Goal: Information Seeking & Learning: Learn about a topic

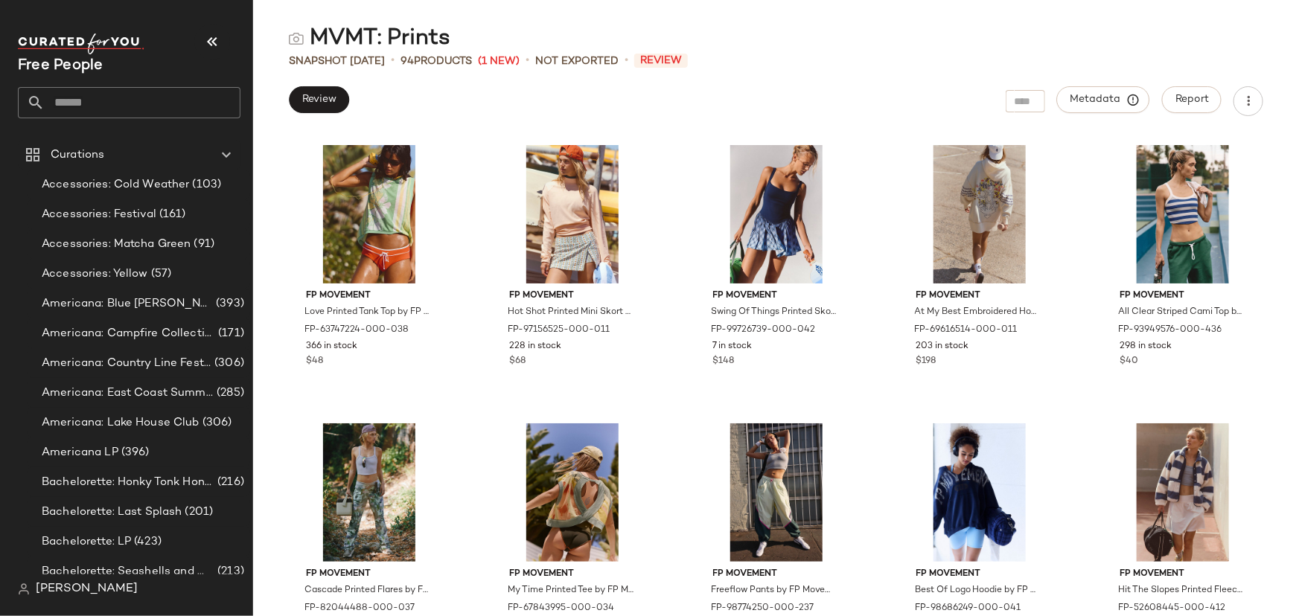
drag, startPoint x: 981, startPoint y: 54, endPoint x: 1059, endPoint y: 69, distance: 80.3
click at [981, 54] on div "Snapshot [DATE] • 94 Products (1 New) • Not Exported • Review" at bounding box center [776, 61] width 1046 height 15
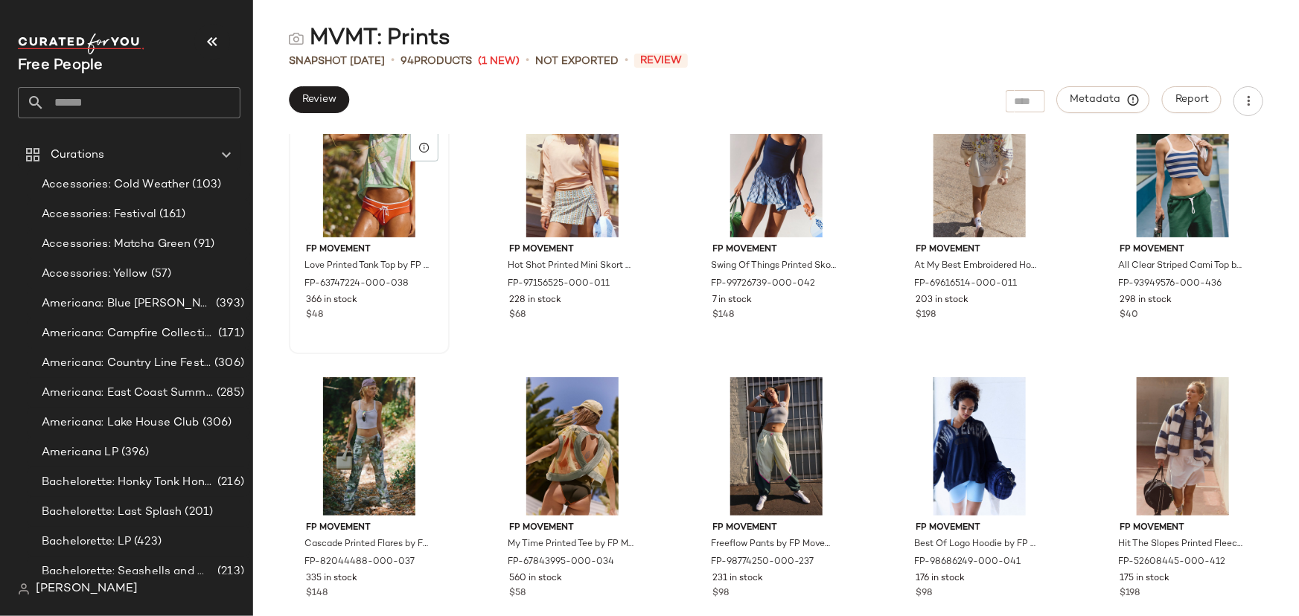
scroll to position [67, 0]
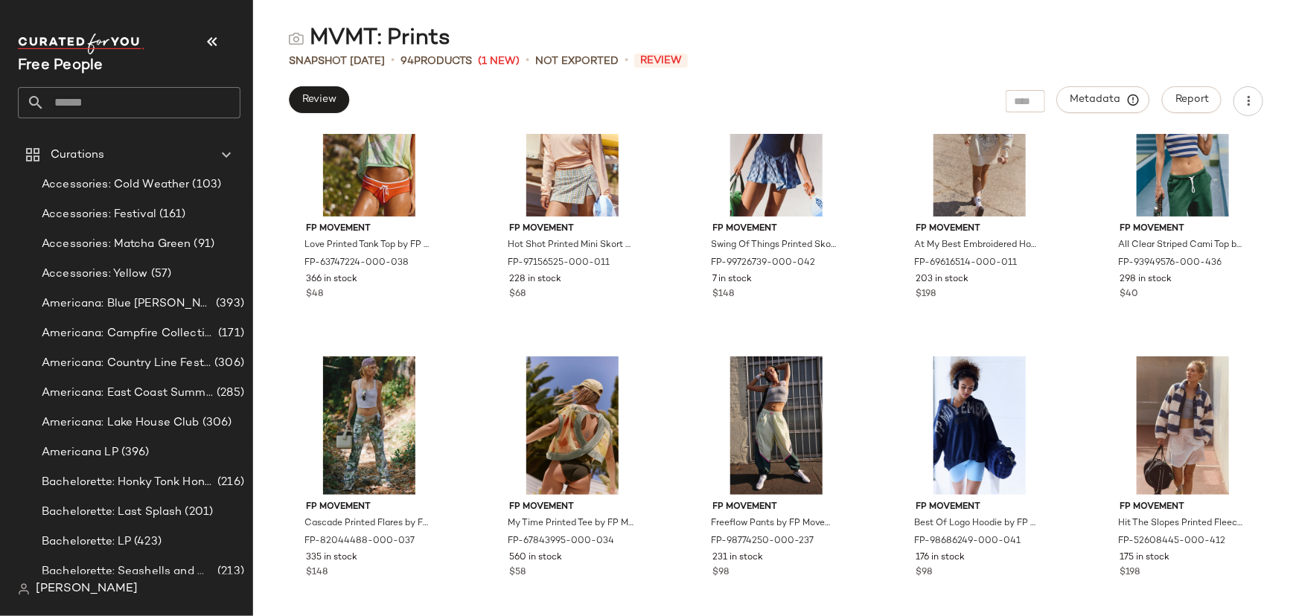
click at [132, 106] on input "text" at bounding box center [143, 102] width 196 height 31
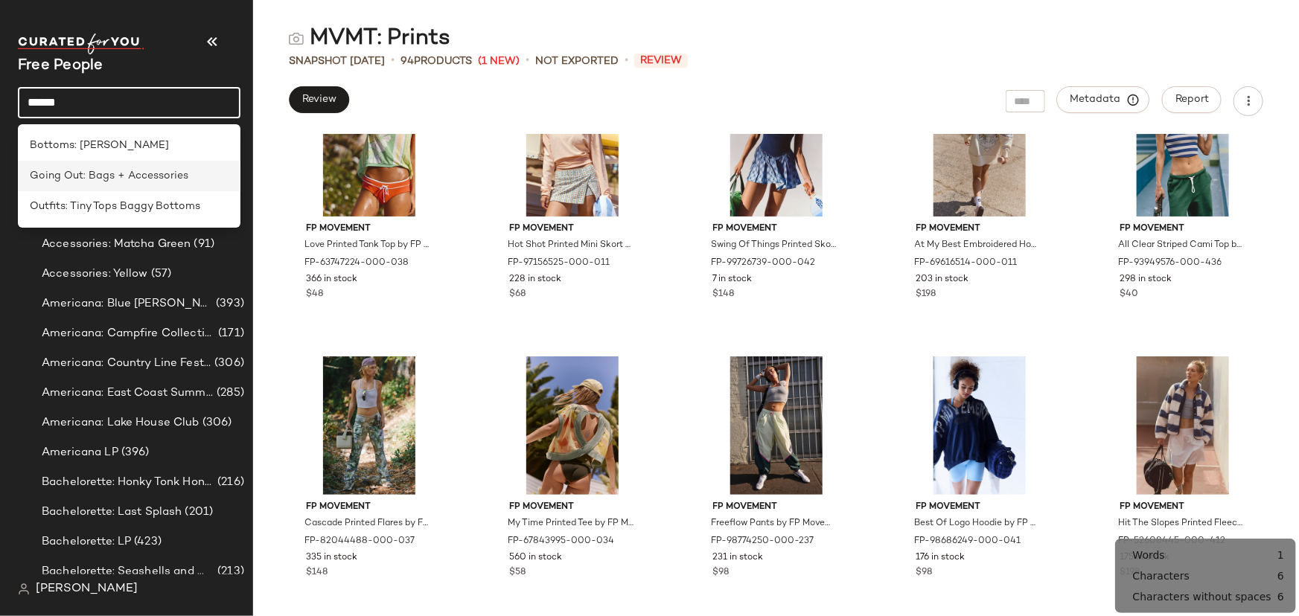
type input "******"
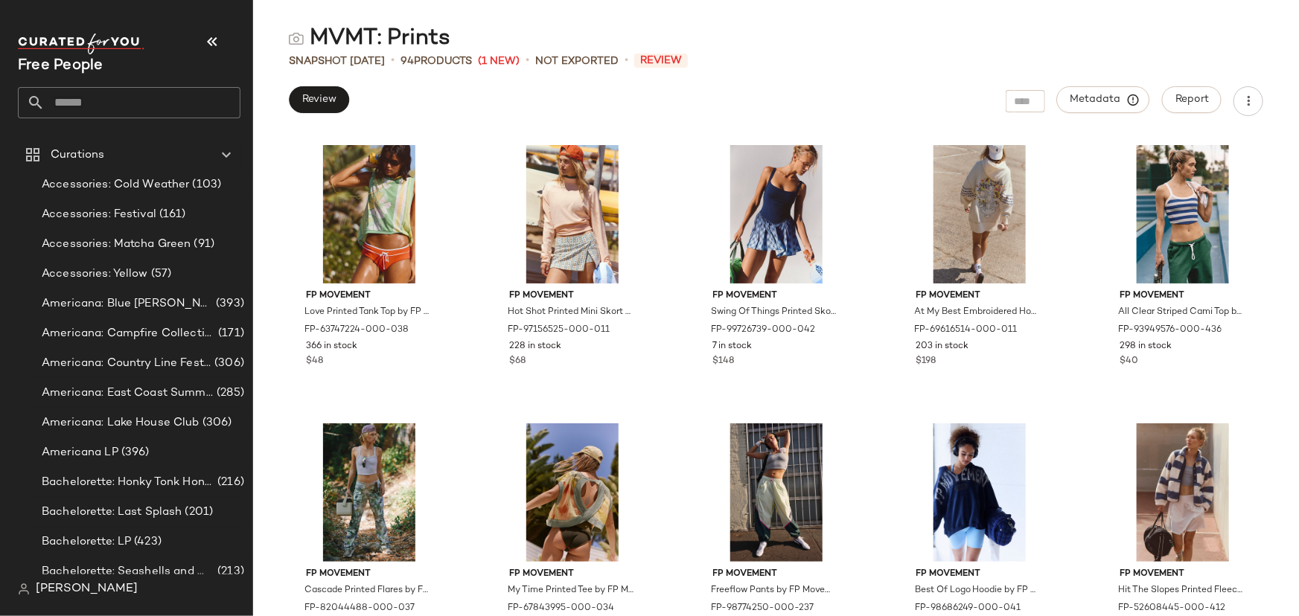
click at [150, 116] on input "text" at bounding box center [143, 102] width 196 height 31
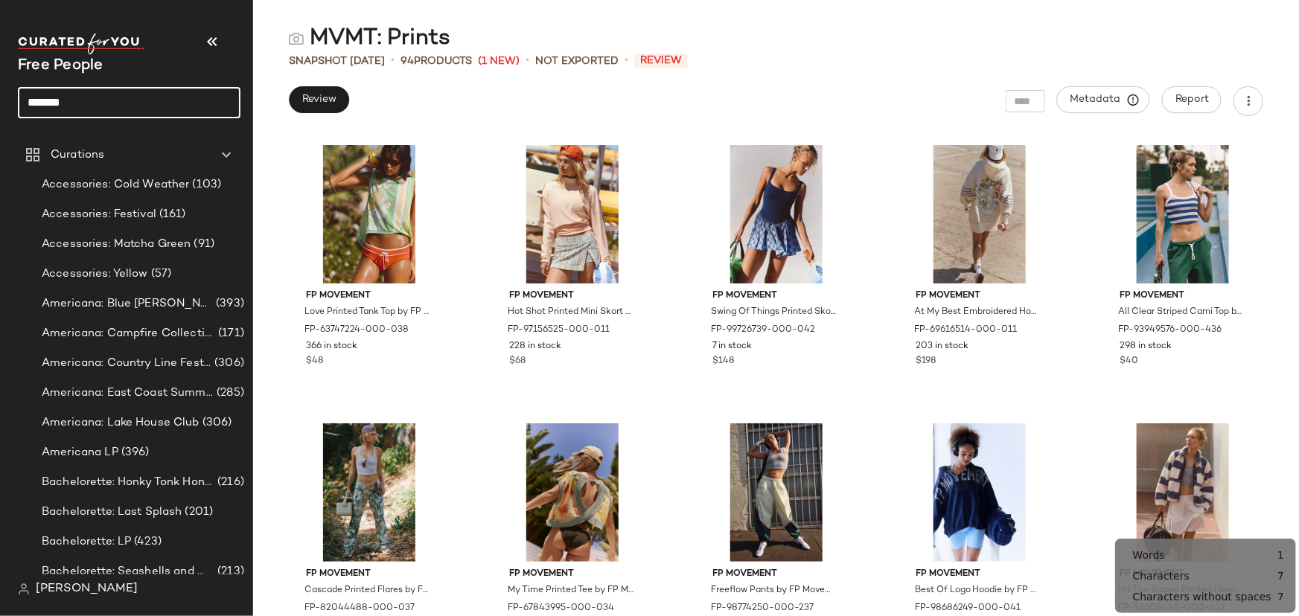
type input "*******"
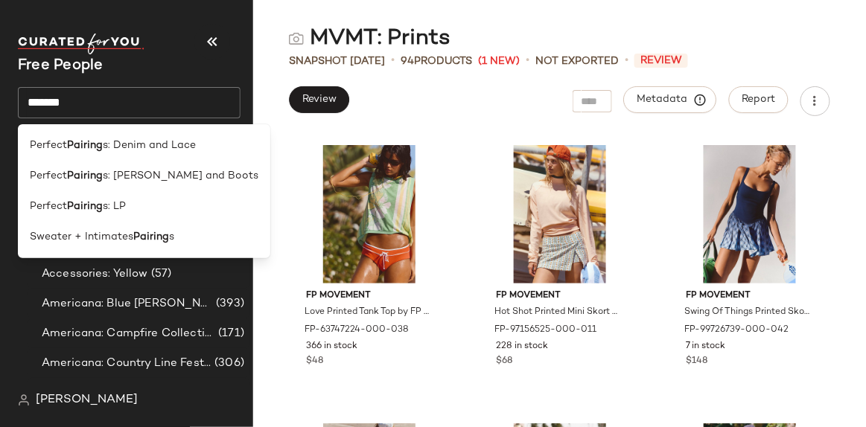
click at [77, 98] on input "*******" at bounding box center [129, 102] width 223 height 31
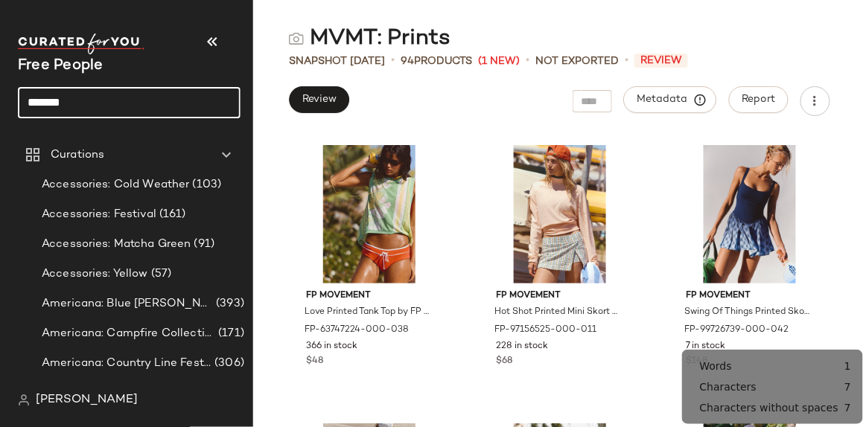
click at [89, 95] on input "*******" at bounding box center [129, 102] width 223 height 31
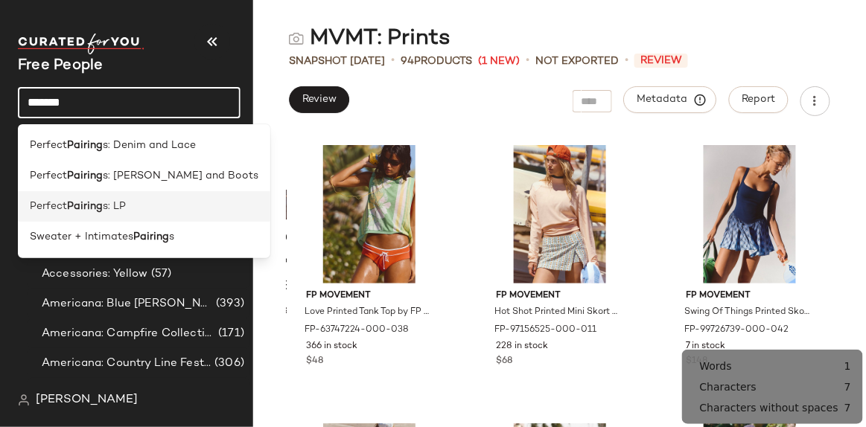
click at [101, 204] on b "Pairing" at bounding box center [85, 207] width 36 height 16
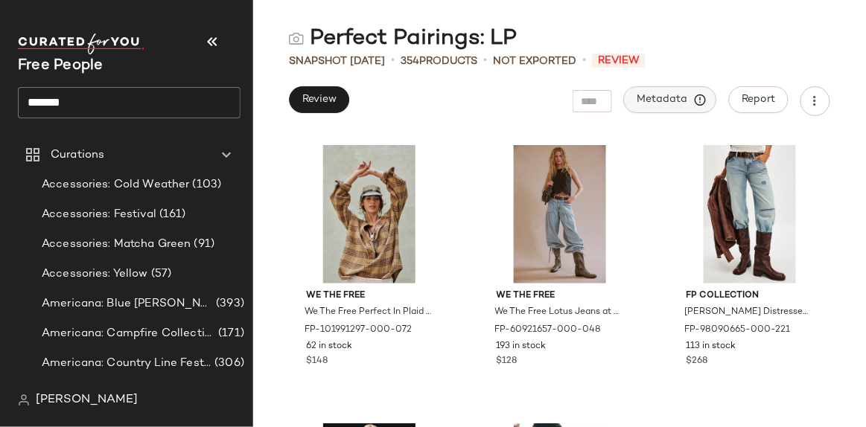
click at [667, 91] on button "Metadata" at bounding box center [670, 99] width 93 height 27
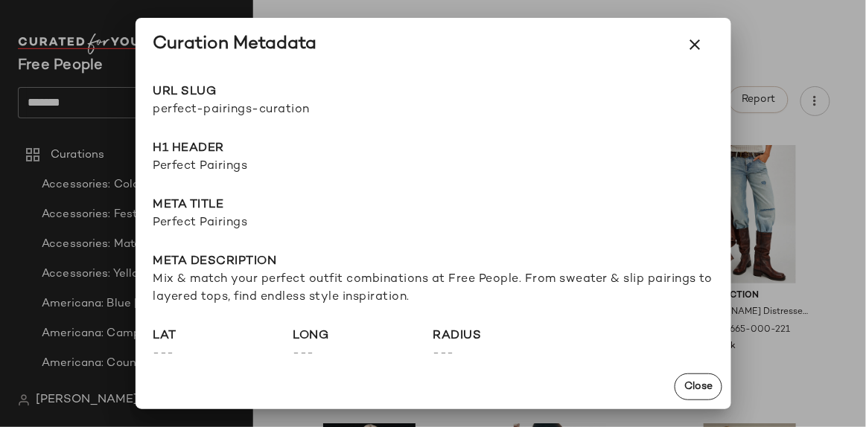
click at [185, 104] on span "perfect-pairings-curation" at bounding box center [293, 110] width 280 height 18
click at [185, 103] on span "perfect-pairings-curation" at bounding box center [293, 110] width 280 height 18
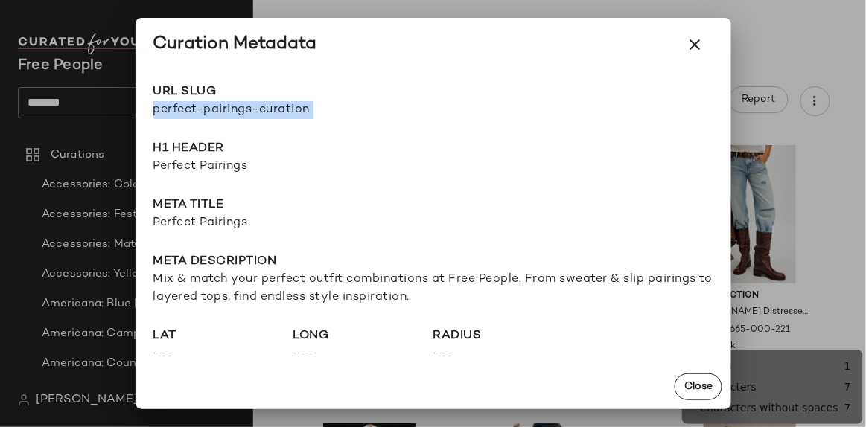
click at [185, 103] on span "perfect-pairings-curation" at bounding box center [293, 110] width 280 height 18
copy div "perfect-pairings-curation Go to Shop"
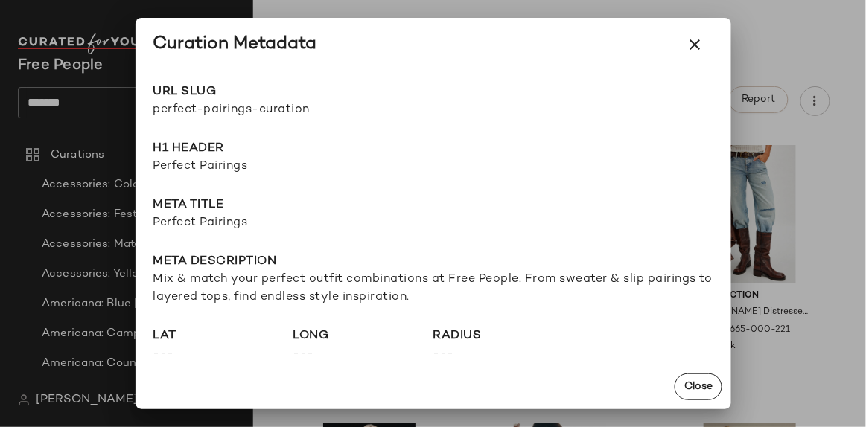
click at [186, 226] on span "Perfect Pairings" at bounding box center [433, 223] width 560 height 18
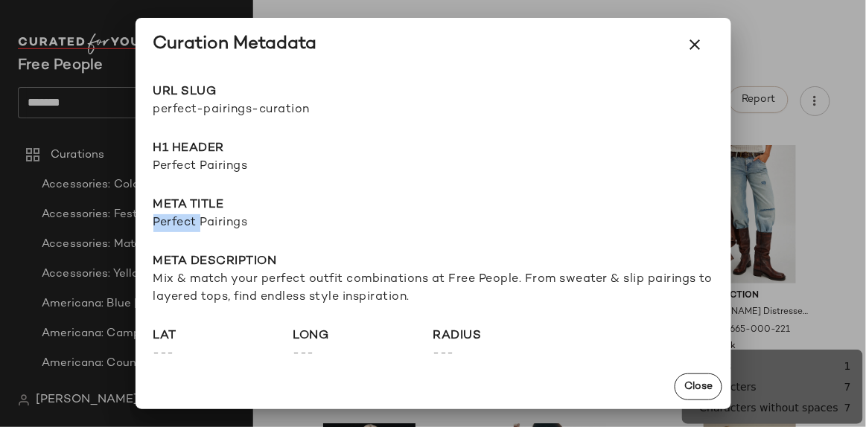
click at [186, 226] on span "Perfect Pairings" at bounding box center [433, 223] width 560 height 18
copy span "Perfect Pairings"
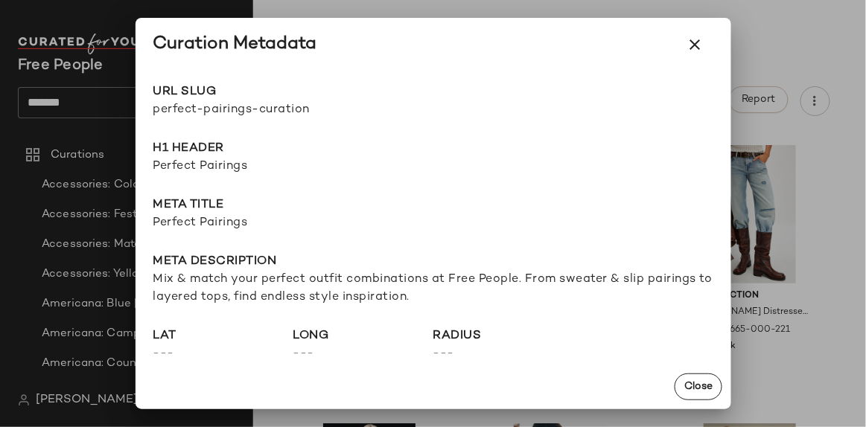
click at [529, 276] on span "Mix & match your perfect outfit combinations at Free People. From sweater & sli…" at bounding box center [433, 289] width 560 height 36
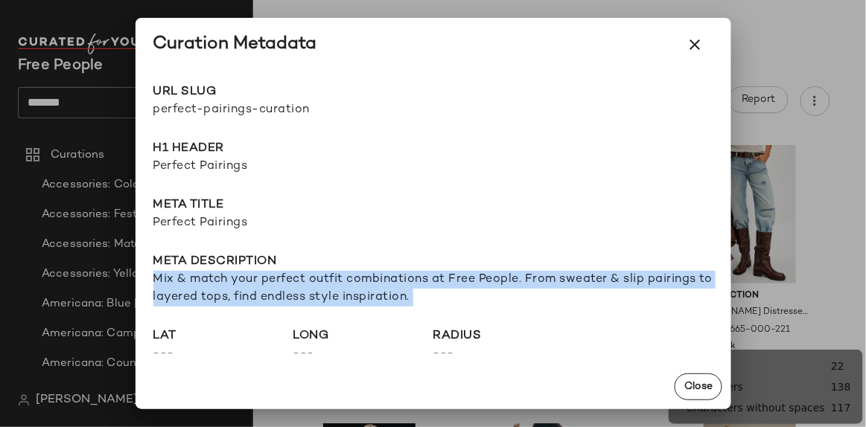
click at [529, 276] on span "Mix & match your perfect outfit combinations at Free People. From sweater & sli…" at bounding box center [433, 289] width 560 height 36
copy span "Mix & match your perfect outfit combinations at Free People. From sweater & sli…"
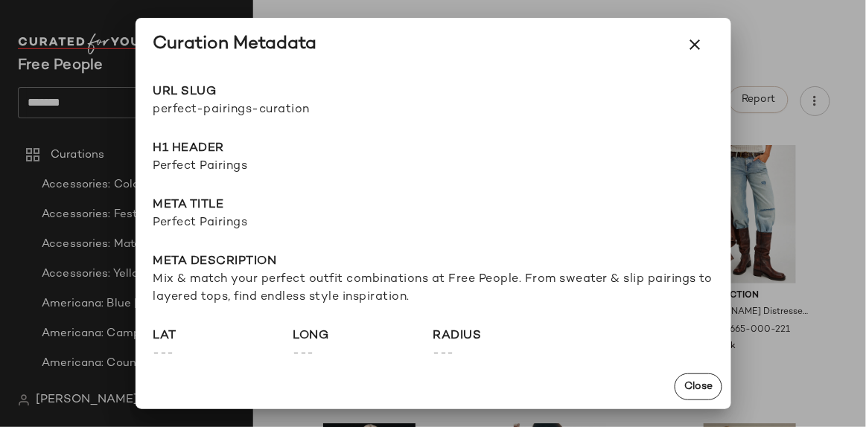
click at [59, 101] on div at bounding box center [433, 213] width 866 height 427
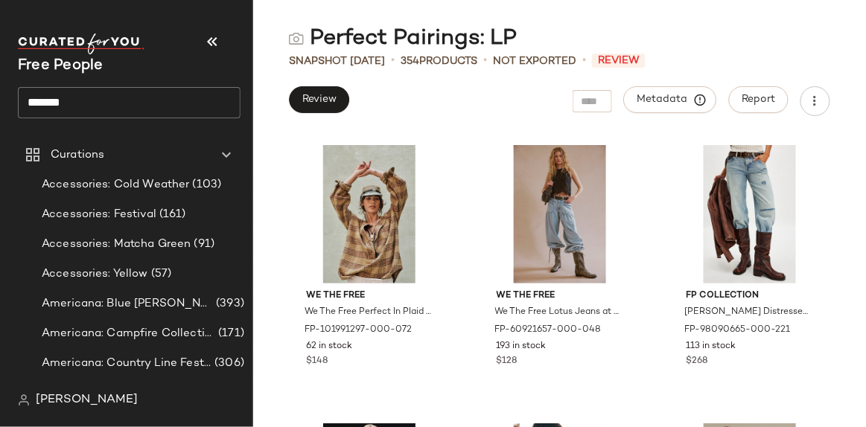
click at [99, 99] on input "*******" at bounding box center [129, 102] width 223 height 31
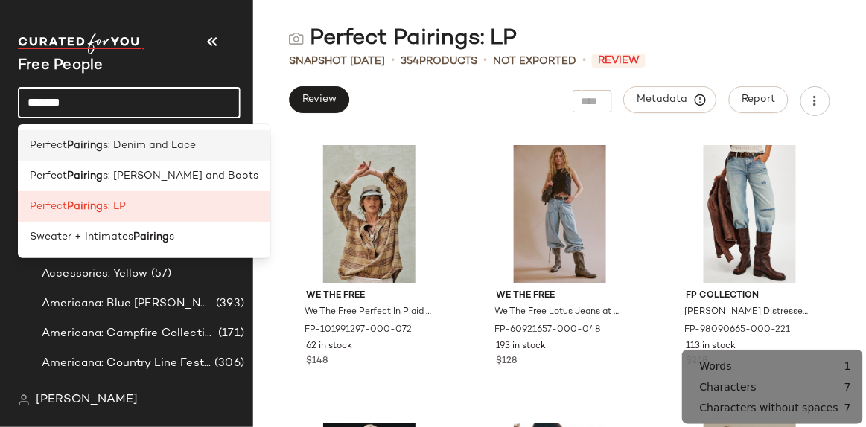
click at [114, 144] on span "s: Denim and Lace" at bounding box center [149, 146] width 93 height 16
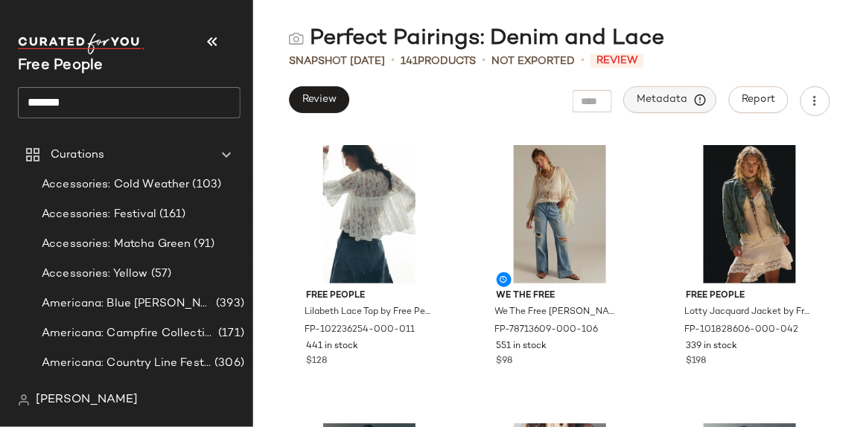
click at [671, 95] on span "Metadata" at bounding box center [671, 99] width 68 height 13
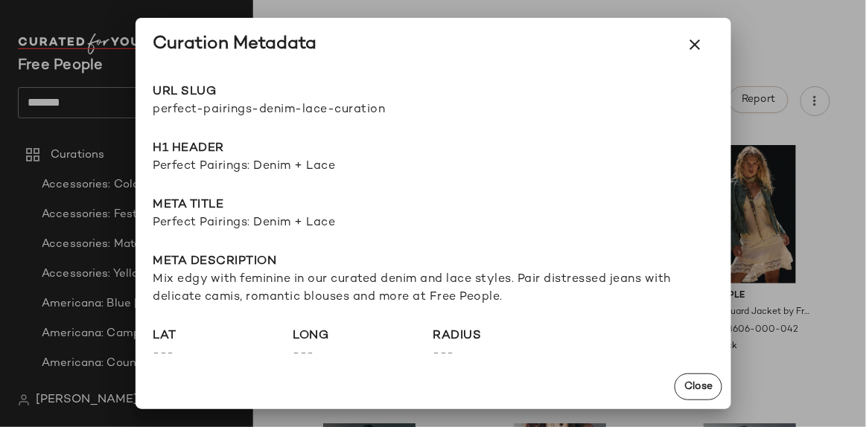
click at [263, 165] on span "Perfect Pairings: Denim + Lace" at bounding box center [433, 167] width 560 height 18
click at [262, 165] on span "Perfect Pairings: Denim + Lace" at bounding box center [433, 167] width 560 height 18
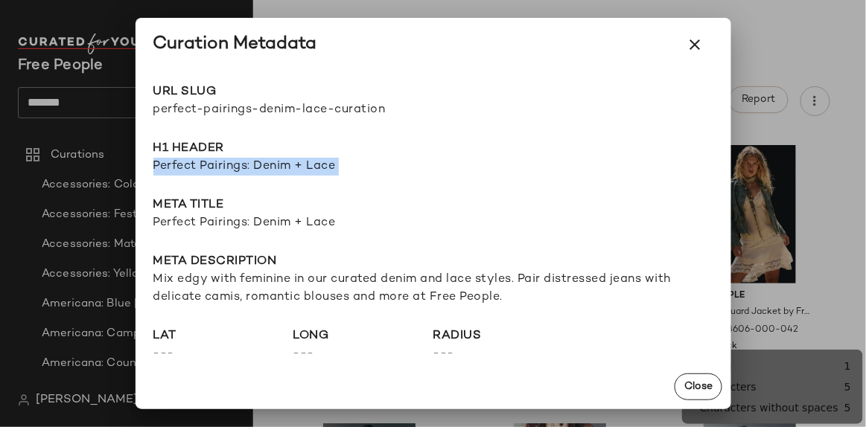
click at [262, 165] on span "Perfect Pairings: Denim + Lace" at bounding box center [433, 167] width 560 height 18
copy span "Perfect Pairings: Denim + Lace"
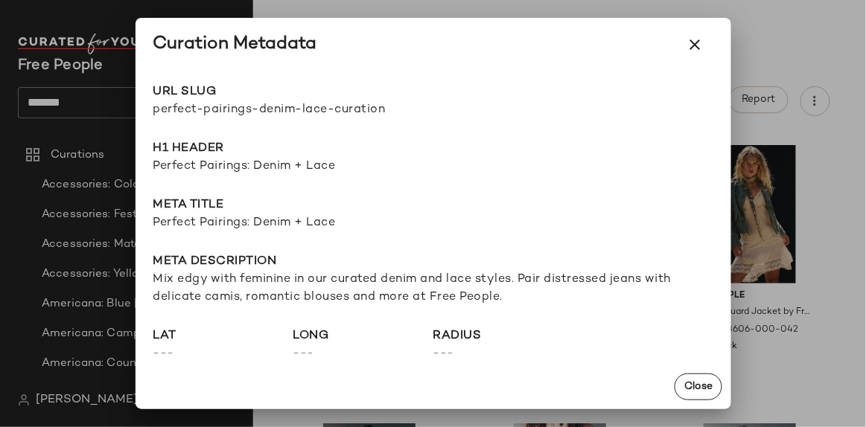
click at [240, 112] on span "perfect-pairings-denim-lace-curation" at bounding box center [293, 110] width 280 height 18
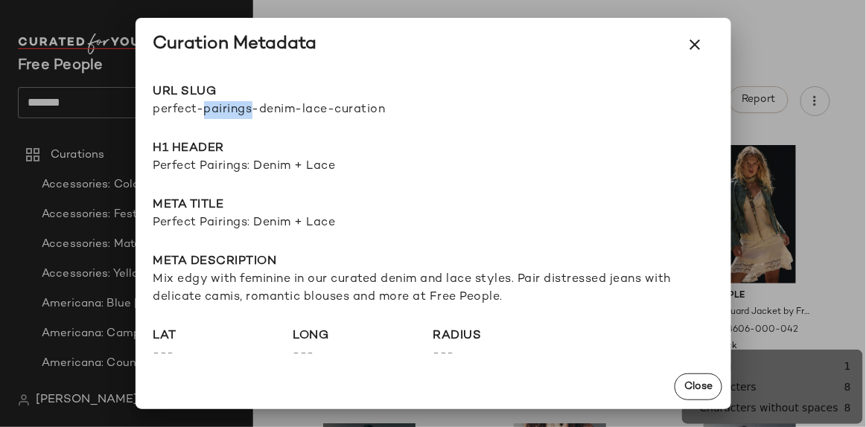
click at [240, 112] on span "perfect-pairings-denim-lace-curation" at bounding box center [293, 110] width 280 height 18
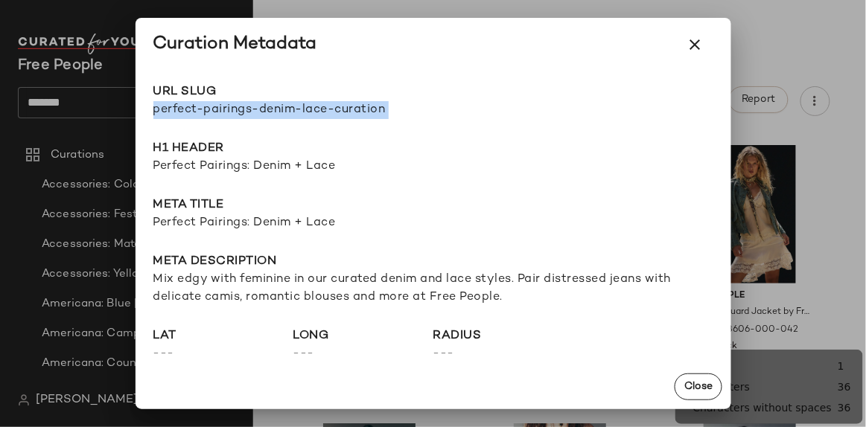
copy div "perfect-pairings-denim-lace-curation Go to Shop"
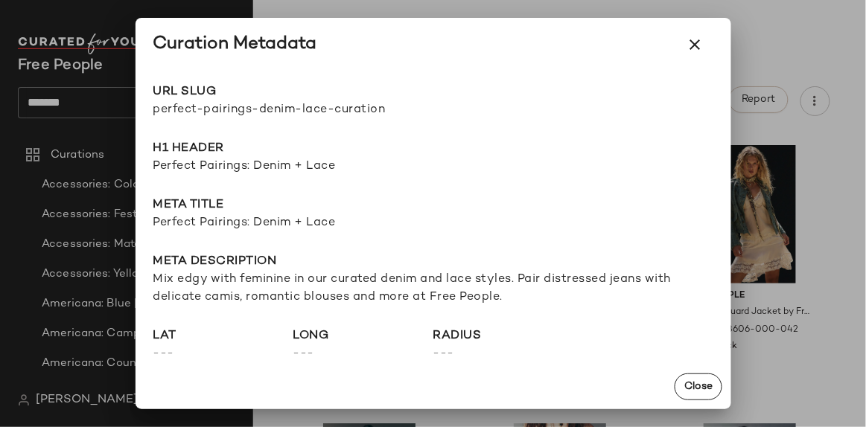
click at [295, 279] on span "Mix edgy with feminine in our curated denim and lace styles. Pair distressed je…" at bounding box center [433, 289] width 560 height 36
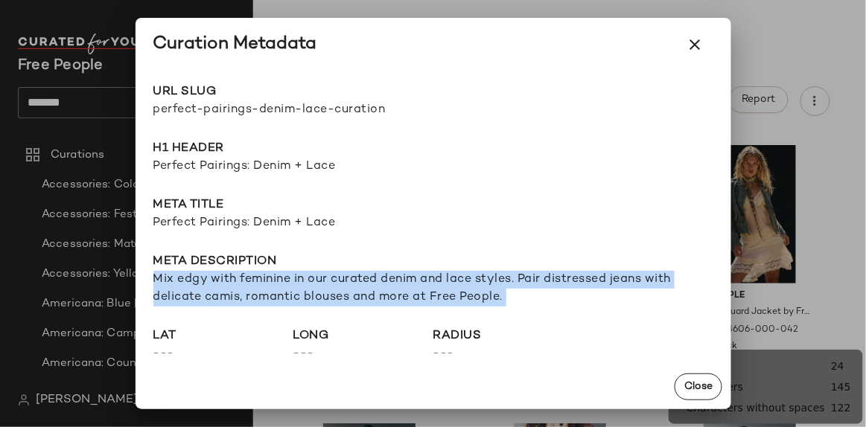
click at [295, 279] on span "Mix edgy with feminine in our curated denim and lace styles. Pair distressed je…" at bounding box center [433, 289] width 560 height 36
copy span "Mix edgy with feminine in our curated denim and lace styles. Pair distressed je…"
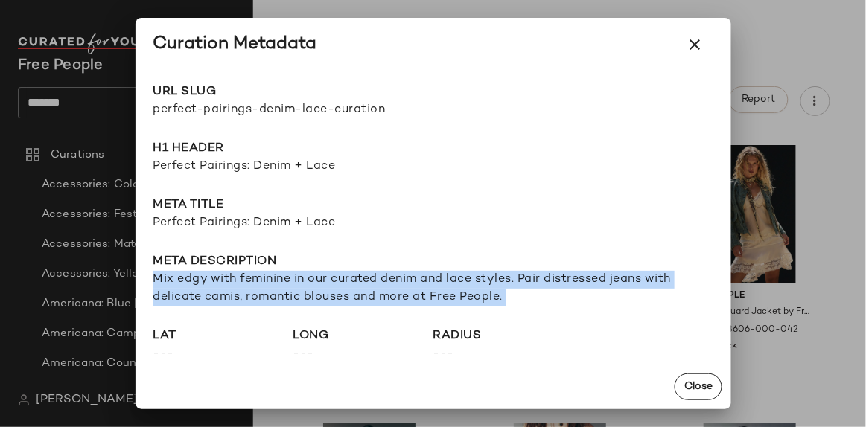
click at [250, 290] on span "Mix edgy with feminine in our curated denim and lace styles. Pair distressed je…" at bounding box center [433, 289] width 560 height 36
copy span "Mix edgy with feminine in our curated denim and lace styles. Pair distressed je…"
drag, startPoint x: 782, startPoint y: 59, endPoint x: 578, endPoint y: 69, distance: 203.5
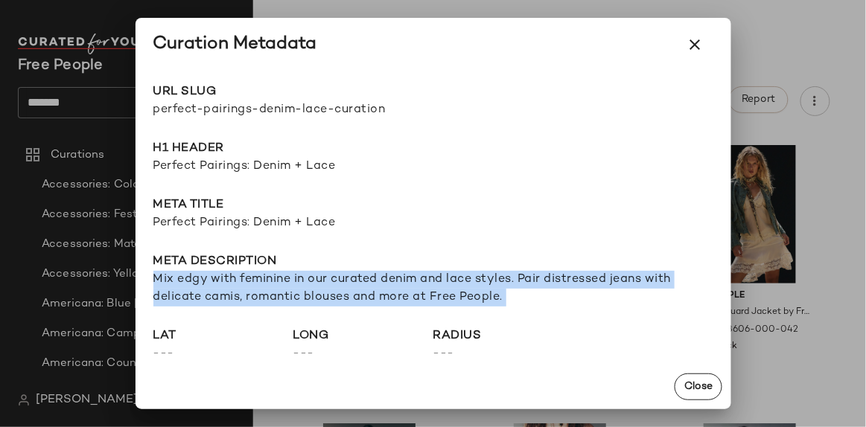
click at [782, 59] on div at bounding box center [433, 213] width 866 height 427
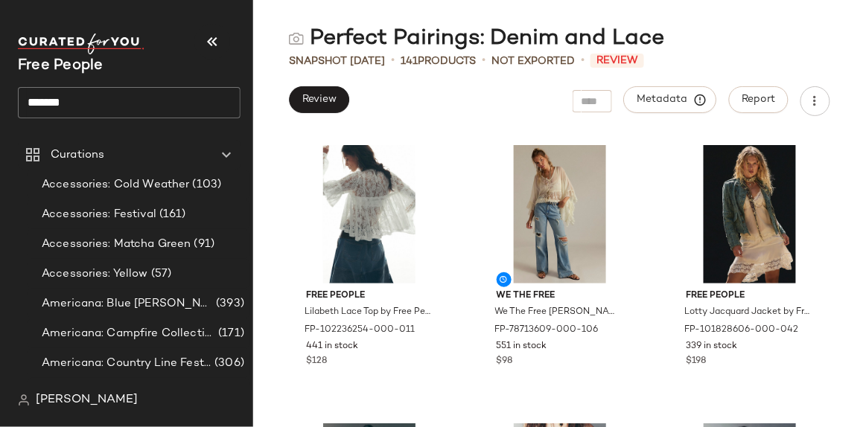
click at [186, 94] on input "*******" at bounding box center [129, 102] width 223 height 31
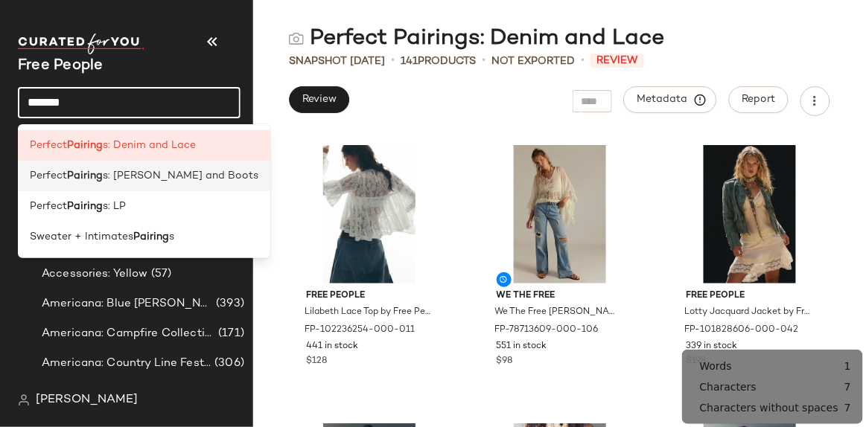
click at [158, 170] on span "s: Jeans and Boots" at bounding box center [181, 176] width 156 height 16
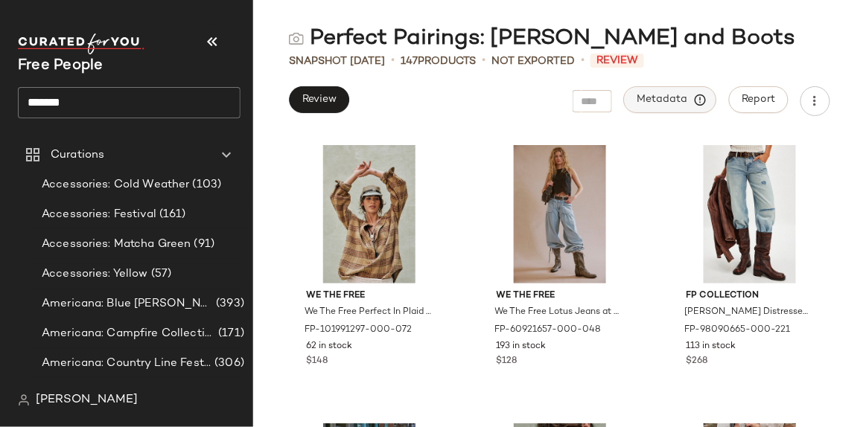
click at [673, 98] on span "Metadata" at bounding box center [671, 99] width 68 height 13
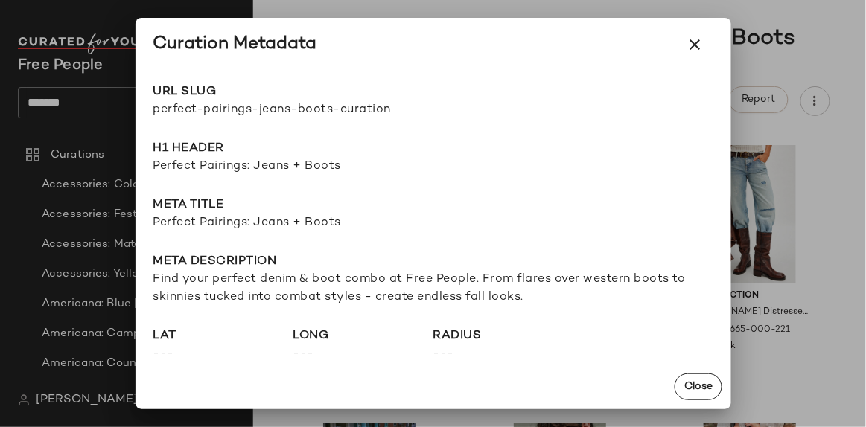
click at [284, 224] on span "Perfect Pairings: Jeans + Boots" at bounding box center [433, 223] width 560 height 18
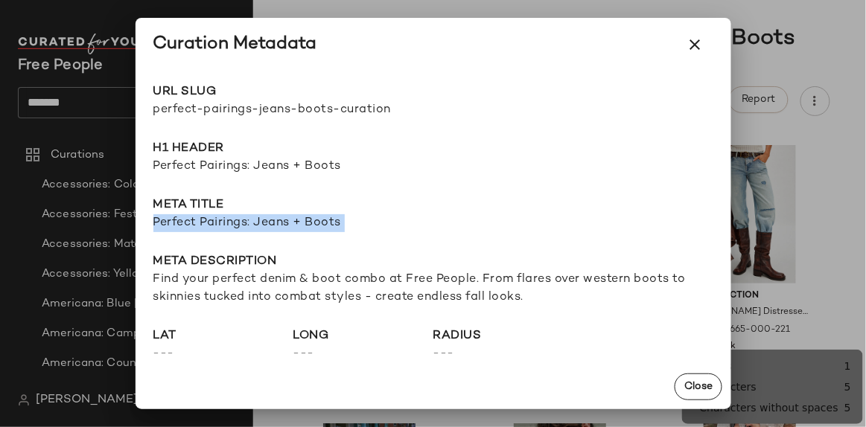
click at [284, 224] on span "Perfect Pairings: Jeans + Boots" at bounding box center [433, 223] width 560 height 18
copy span "Perfect Pairings: Jeans + Boots"
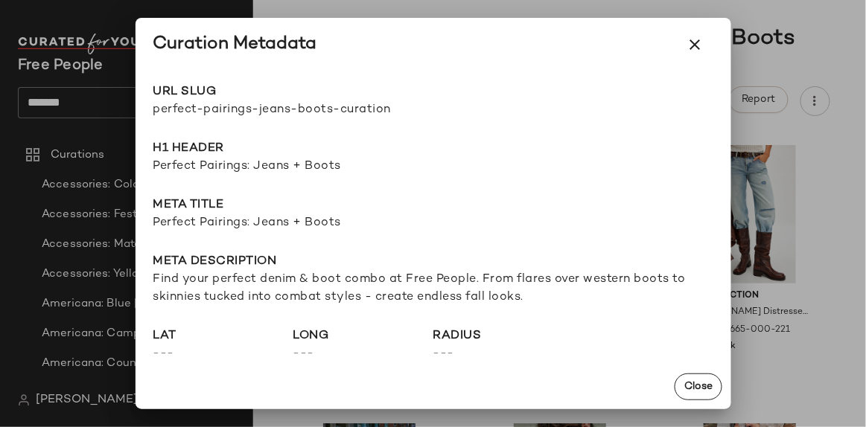
click at [229, 107] on span "perfect-pairings-jeans-boots-curation" at bounding box center [293, 110] width 280 height 18
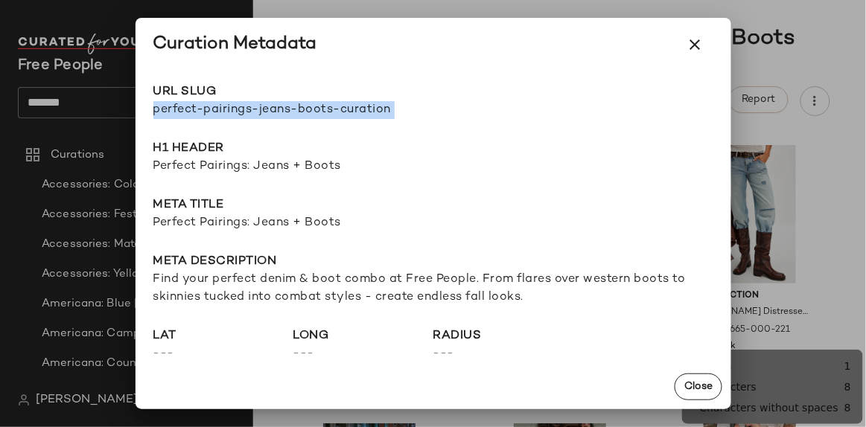
click at [229, 107] on span "perfect-pairings-jeans-boots-curation" at bounding box center [293, 110] width 280 height 18
copy div "perfect-pairings-jeans-boots-curation Go to Shop"
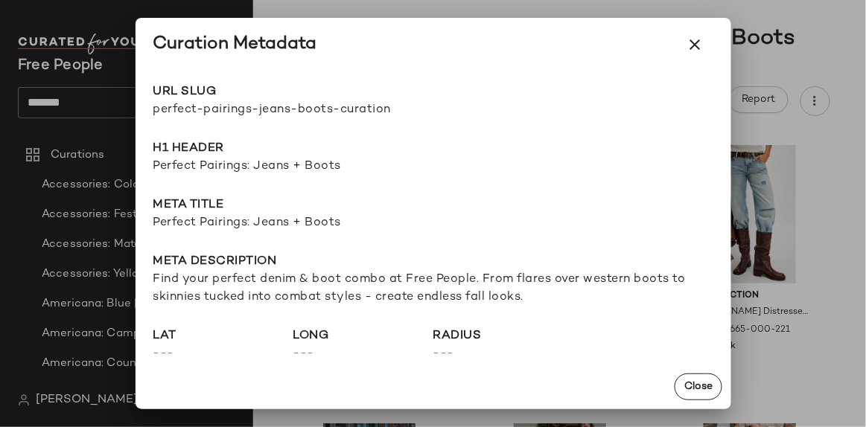
click at [439, 283] on span "Find your perfect denim & boot combo at Free People. From flares over western b…" at bounding box center [433, 289] width 560 height 36
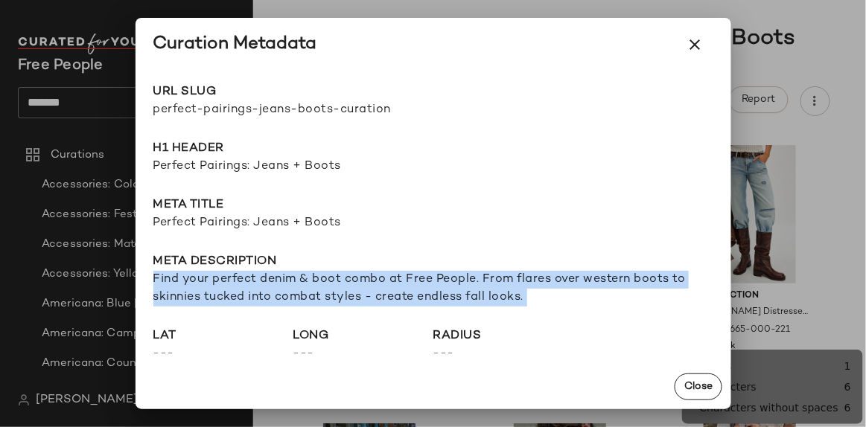
click at [439, 283] on span "Find your perfect denim & boot combo at Free People. From flares over western b…" at bounding box center [433, 289] width 560 height 36
copy span "Find your perfect denim & boot combo at Free People. From flares over western b…"
